Goal: Book appointment/travel/reservation

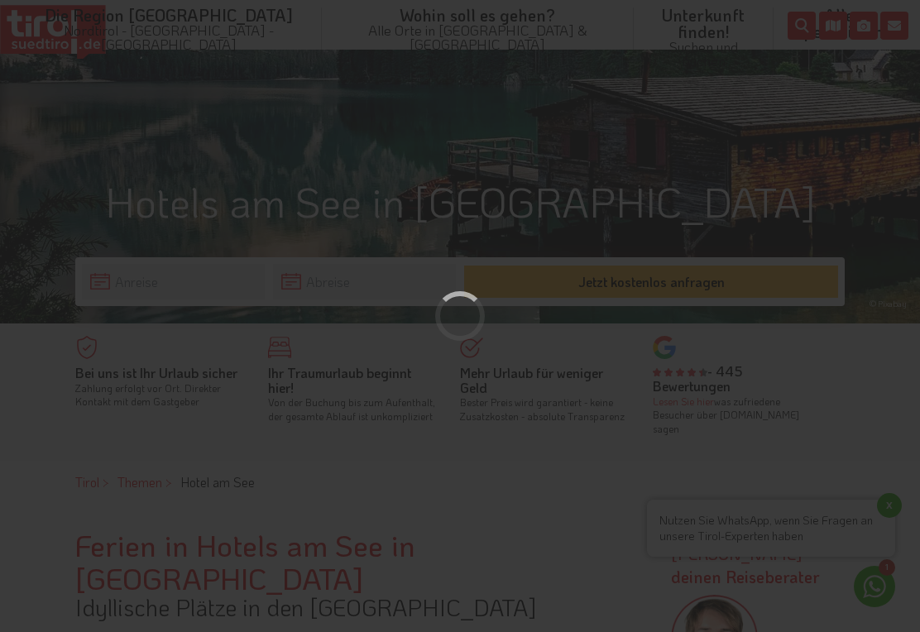
scroll to position [345, 0]
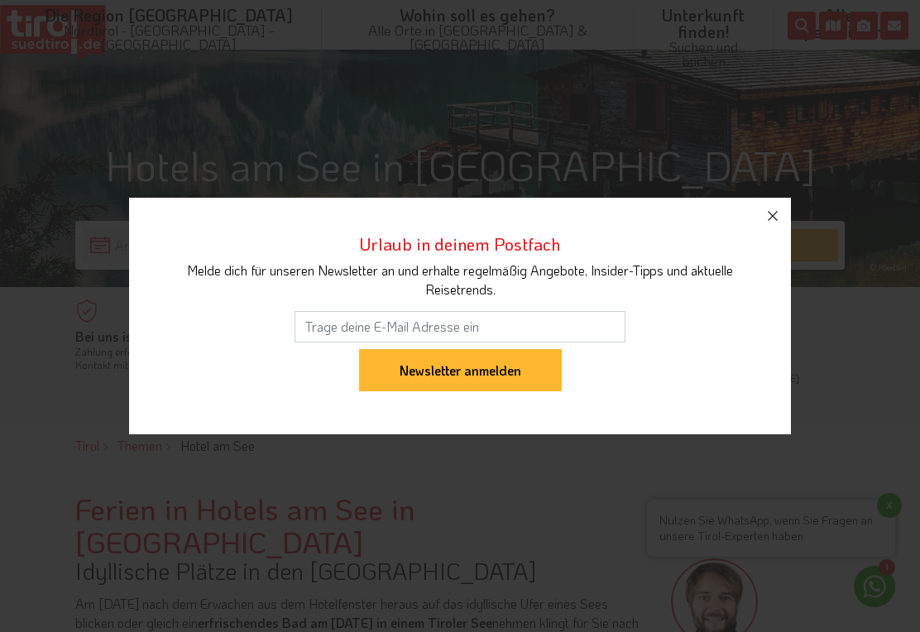
click at [779, 226] on icon "button" at bounding box center [773, 216] width 20 height 20
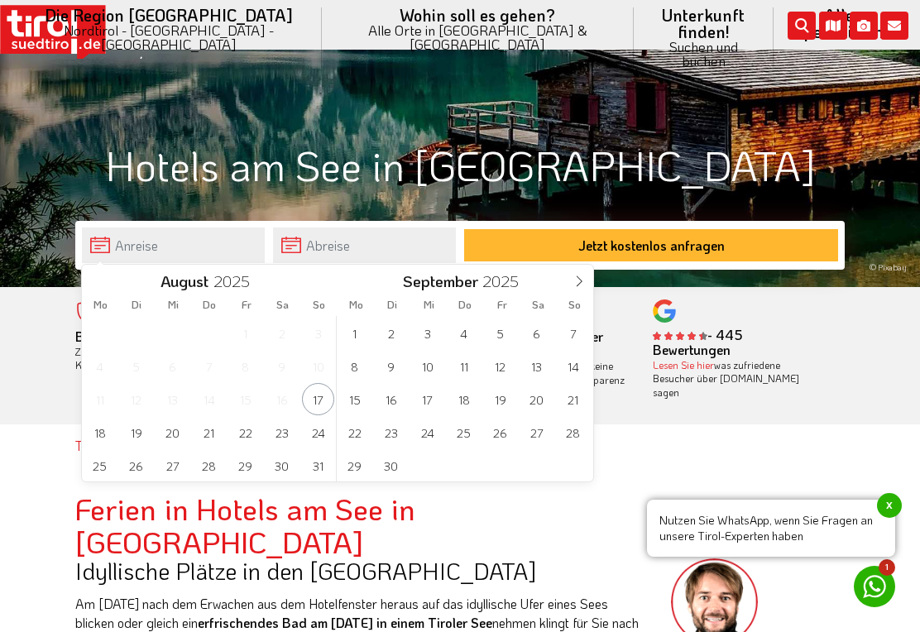
click at [583, 287] on span at bounding box center [579, 279] width 28 height 28
click at [584, 285] on icon at bounding box center [579, 282] width 12 height 12
click at [584, 284] on icon at bounding box center [579, 282] width 12 height 12
click at [585, 284] on span at bounding box center [579, 279] width 28 height 28
type input "2026"
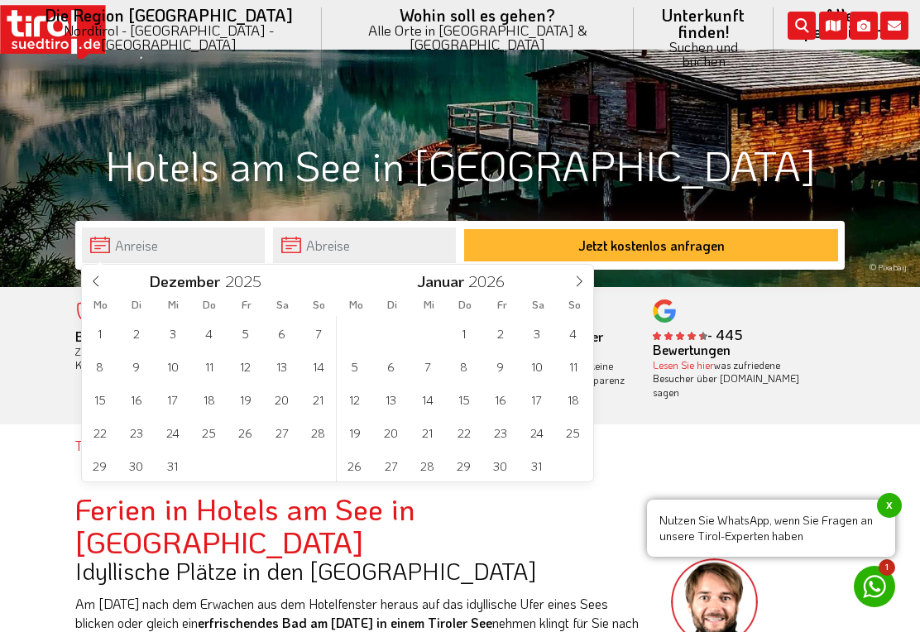
click at [584, 284] on icon at bounding box center [579, 282] width 12 height 12
type input "2026"
click at [584, 285] on icon at bounding box center [579, 282] width 12 height 12
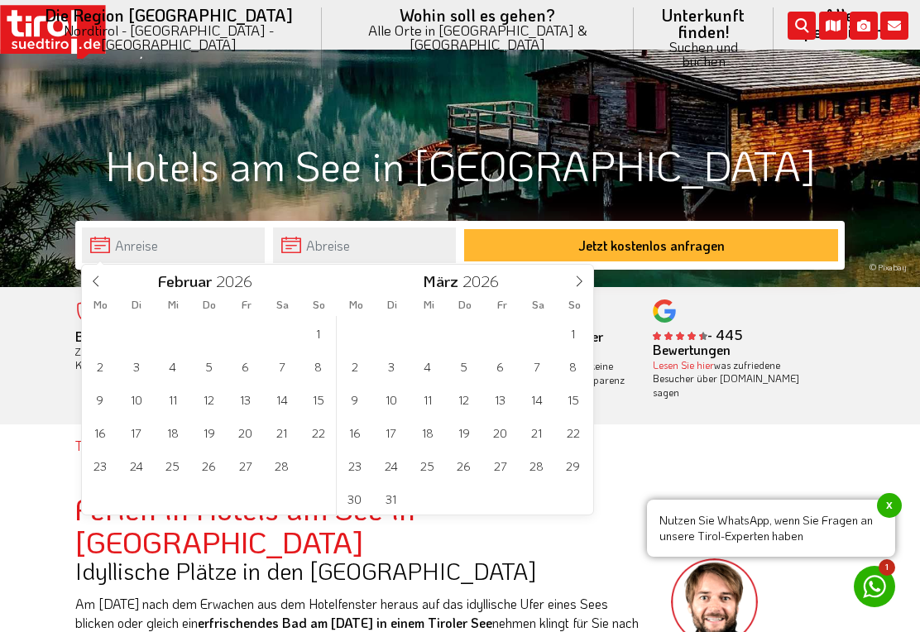
click at [583, 285] on icon at bounding box center [579, 282] width 12 height 12
click at [583, 284] on icon at bounding box center [579, 282] width 12 height 12
click at [579, 288] on span at bounding box center [579, 279] width 28 height 28
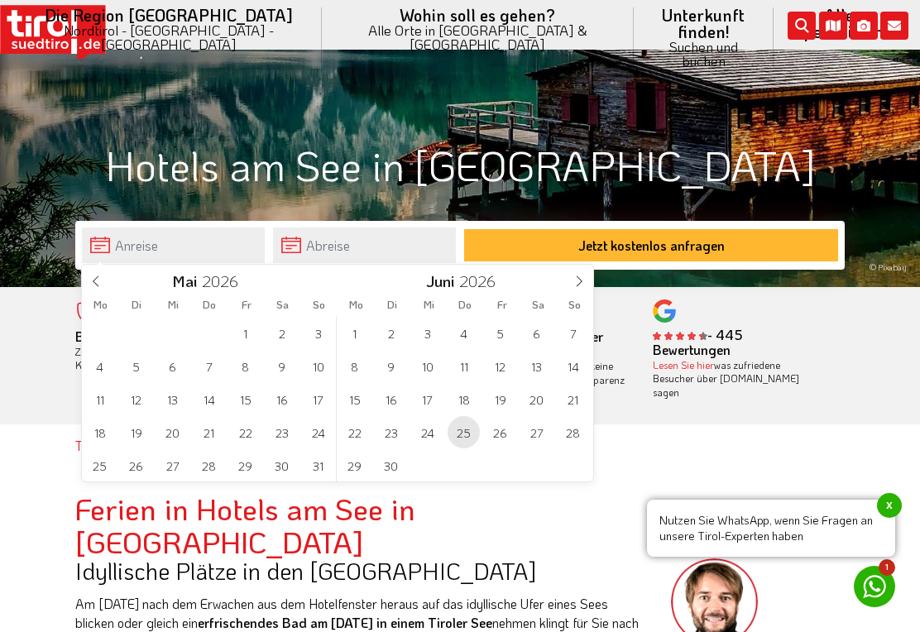
click at [473, 437] on span "25" at bounding box center [464, 432] width 32 height 32
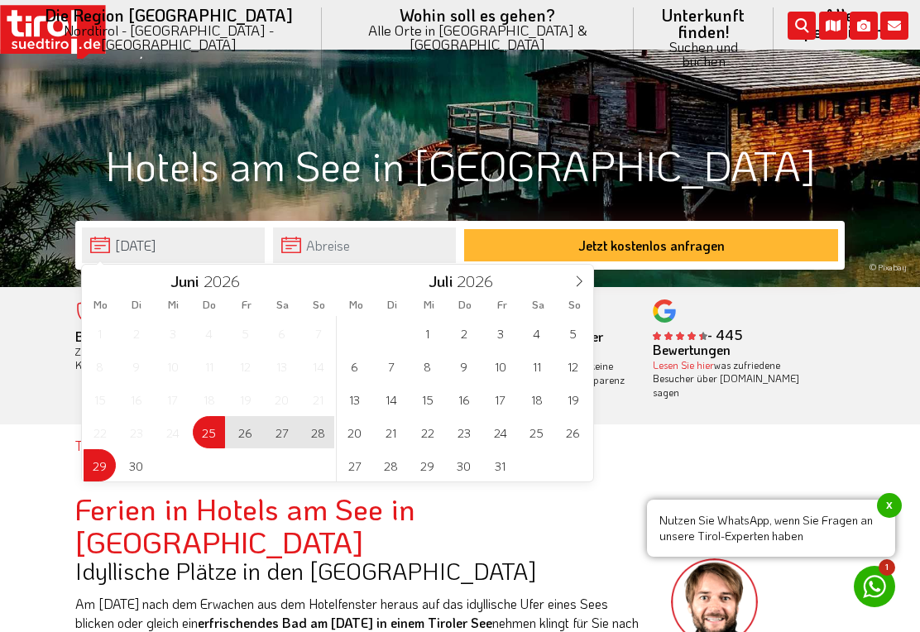
click at [107, 469] on span "29" at bounding box center [100, 465] width 32 height 32
type input "[DATE]"
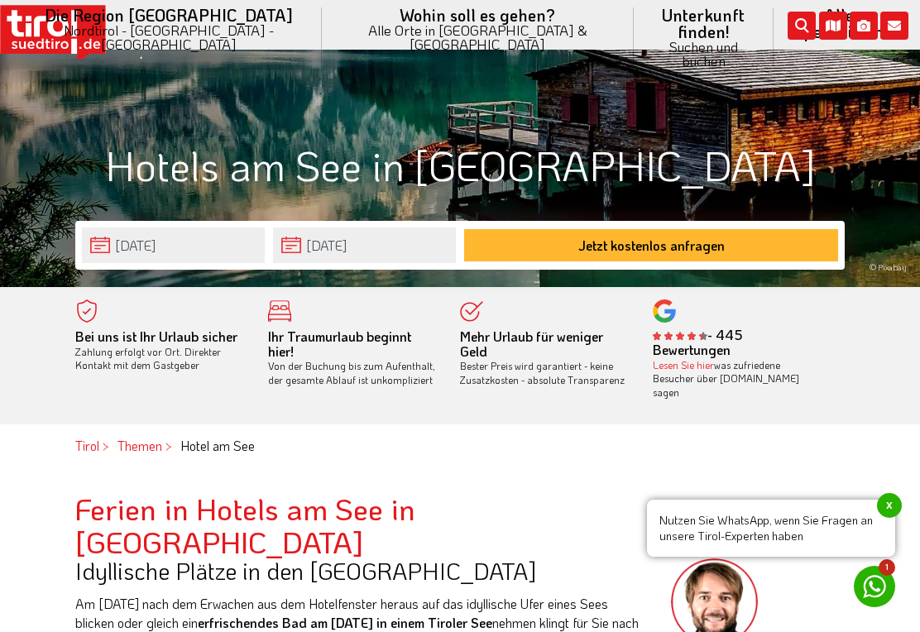
click at [746, 250] on button "Jetzt kostenlos anfragen" at bounding box center [651, 245] width 374 height 32
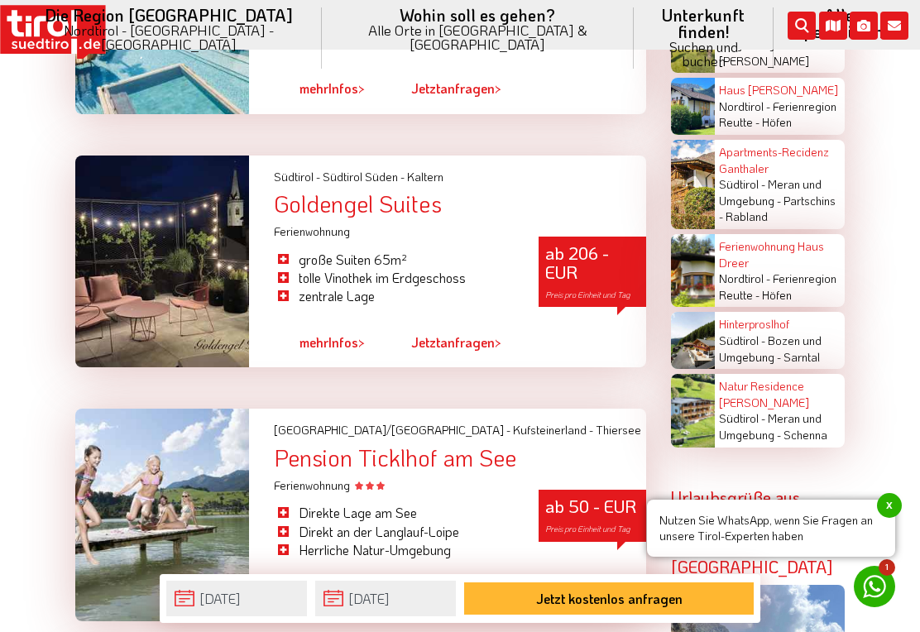
scroll to position [3537, 0]
